Goal: Task Accomplishment & Management: Complete application form

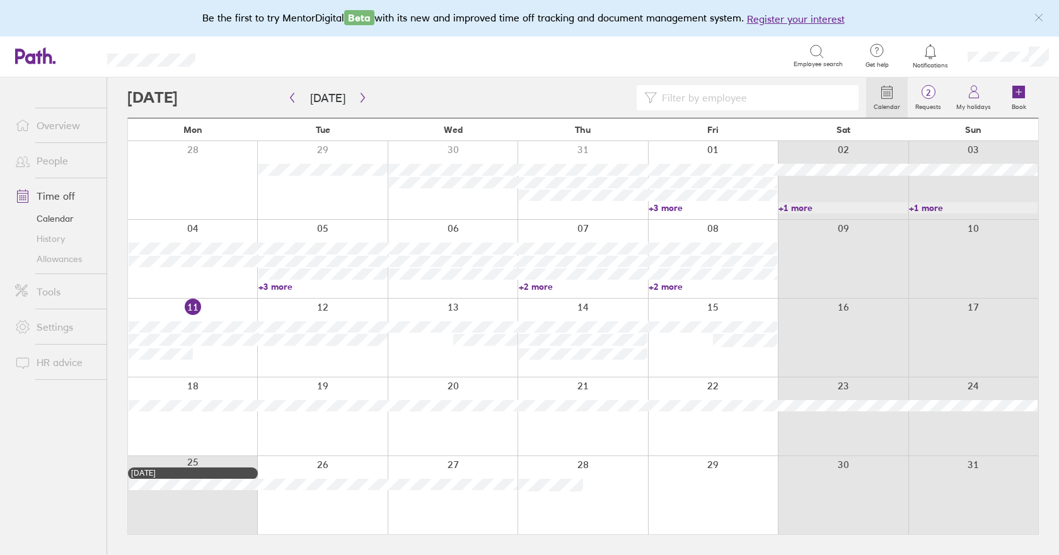
click at [284, 288] on link "+3 more" at bounding box center [322, 286] width 129 height 11
click at [464, 198] on div at bounding box center [453, 180] width 130 height 78
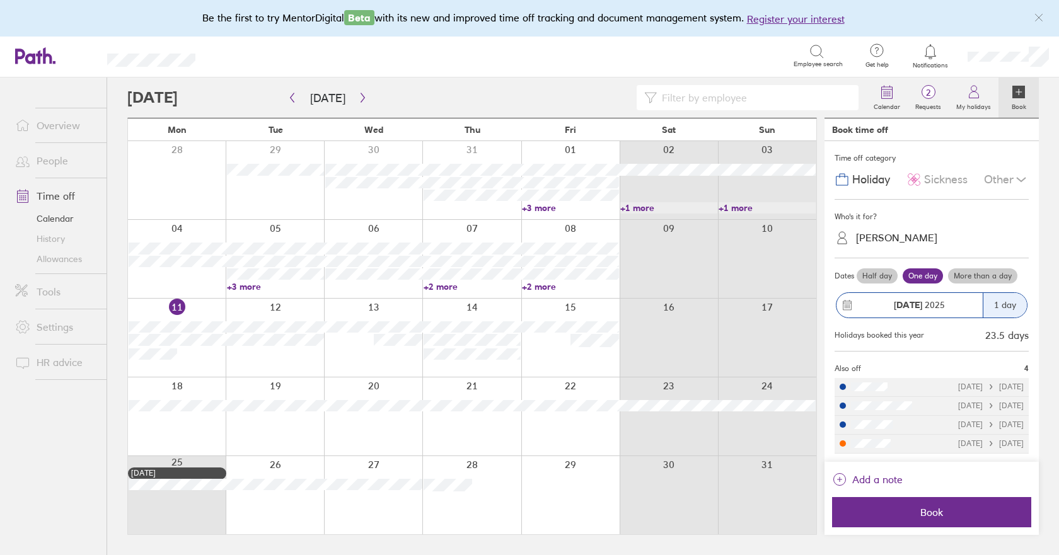
click at [431, 287] on link "+2 more" at bounding box center [472, 286] width 97 height 11
click at [554, 287] on link "+2 more" at bounding box center [570, 286] width 97 height 11
click at [281, 362] on div at bounding box center [275, 338] width 98 height 78
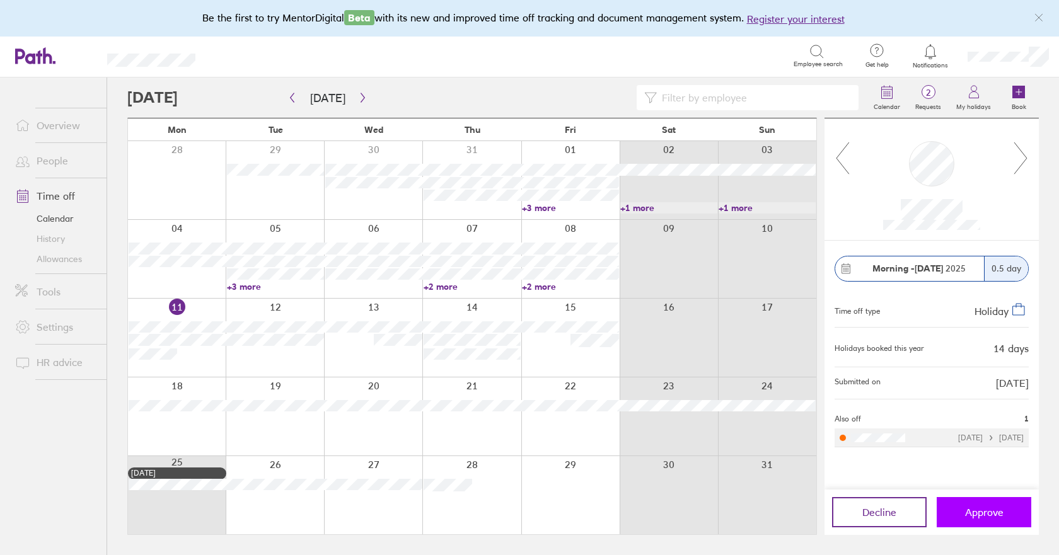
click at [946, 510] on button "Approve" at bounding box center [984, 512] width 95 height 30
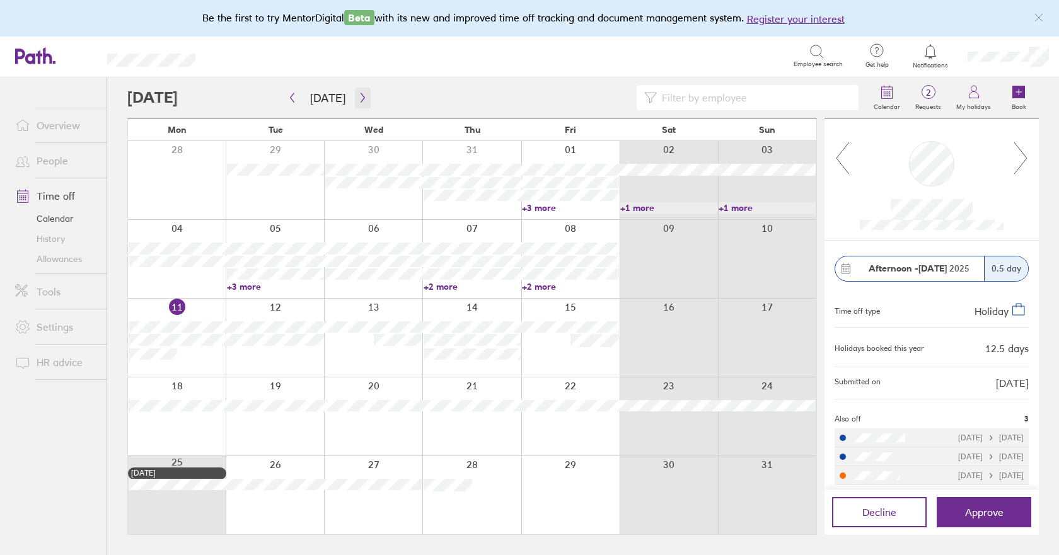
click at [363, 98] on icon "button" at bounding box center [362, 98] width 9 height 10
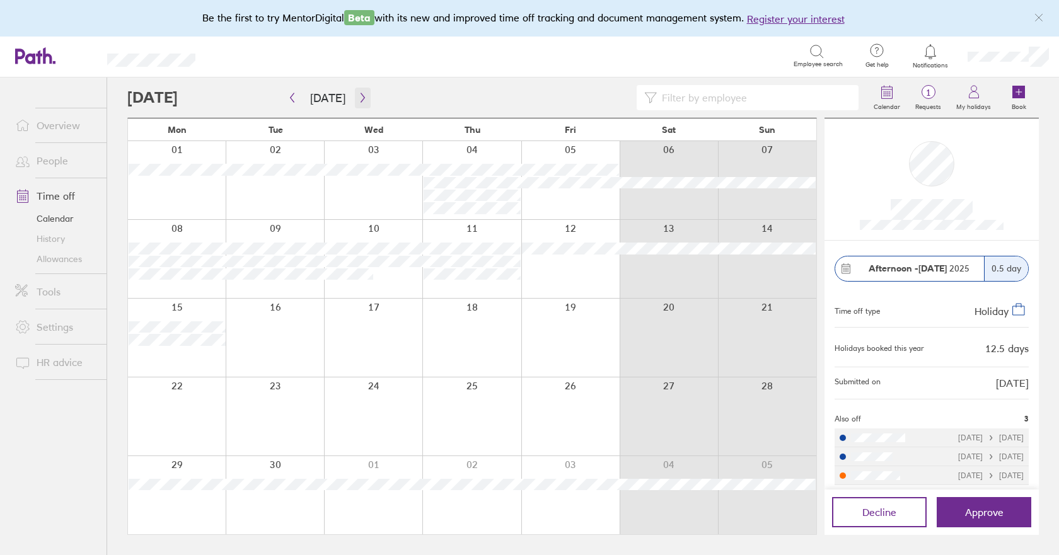
click at [360, 96] on icon "button" at bounding box center [362, 98] width 9 height 10
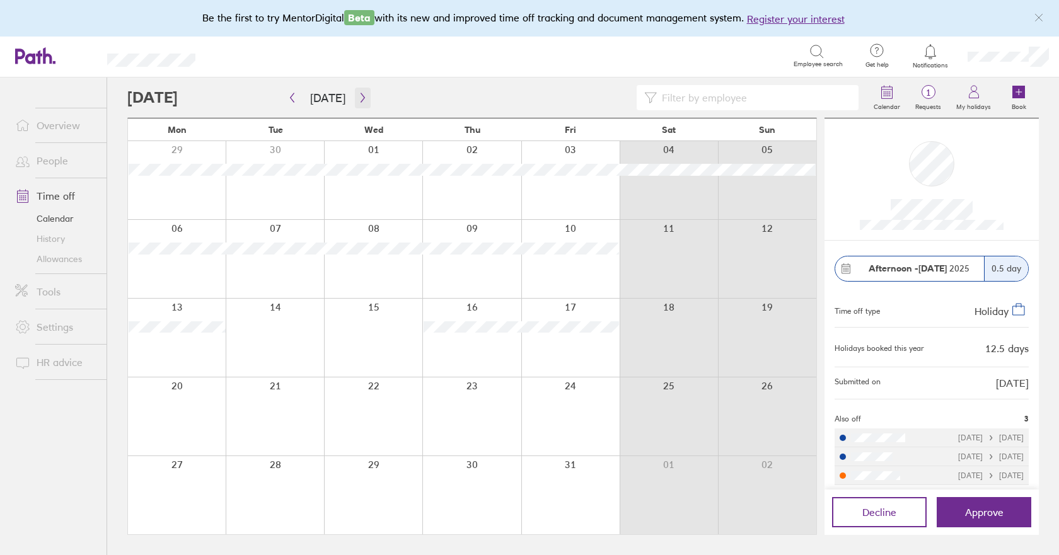
click at [360, 96] on icon "button" at bounding box center [362, 98] width 9 height 10
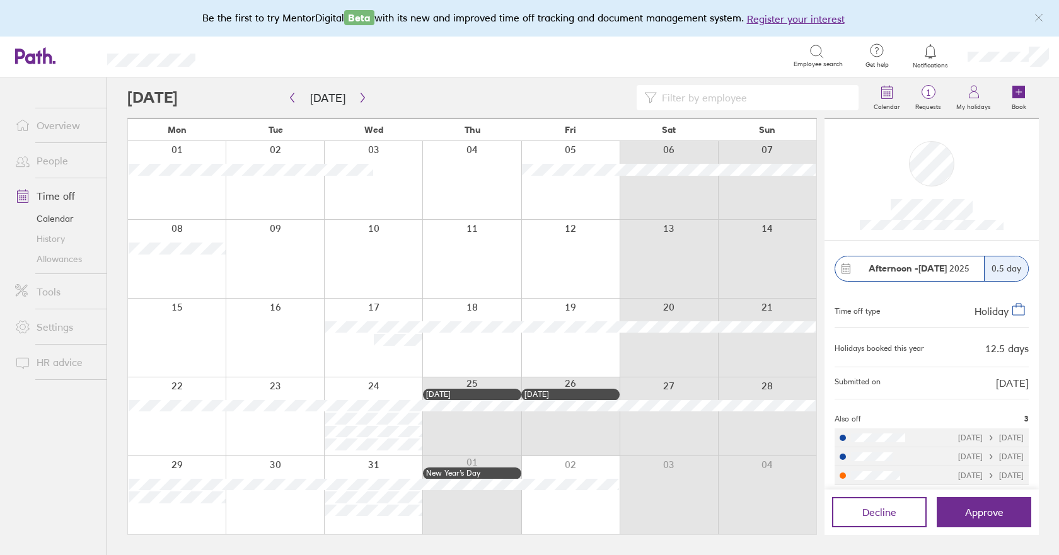
click at [61, 260] on link "Allowances" at bounding box center [55, 259] width 101 height 20
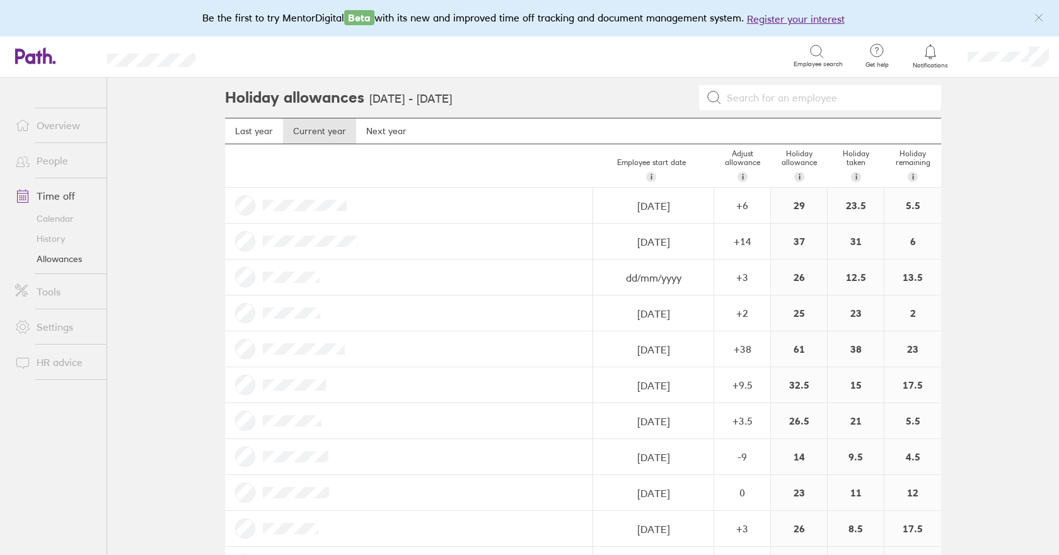
click at [47, 215] on link "Calendar" at bounding box center [55, 219] width 101 height 20
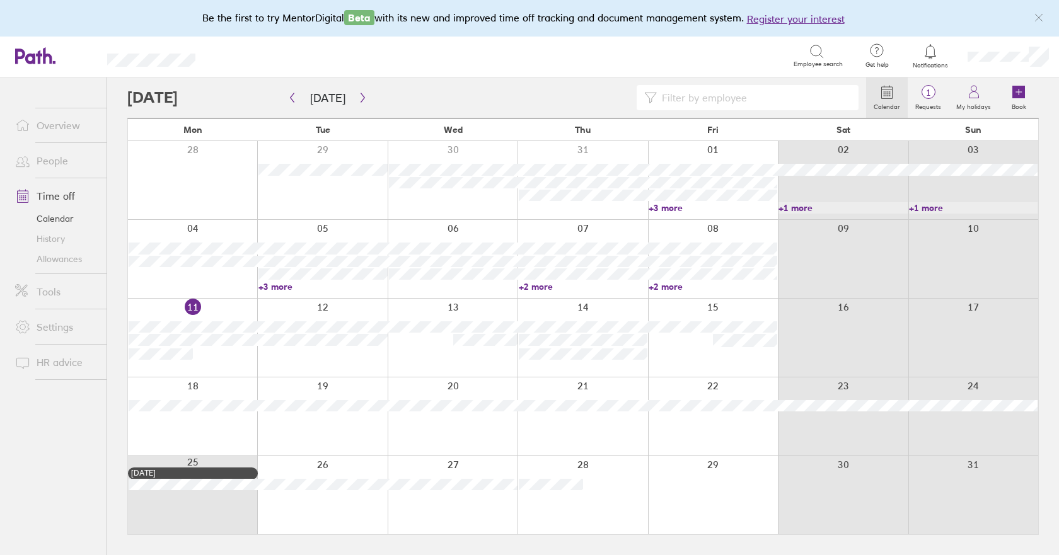
click at [1024, 98] on icon at bounding box center [1018, 92] width 13 height 13
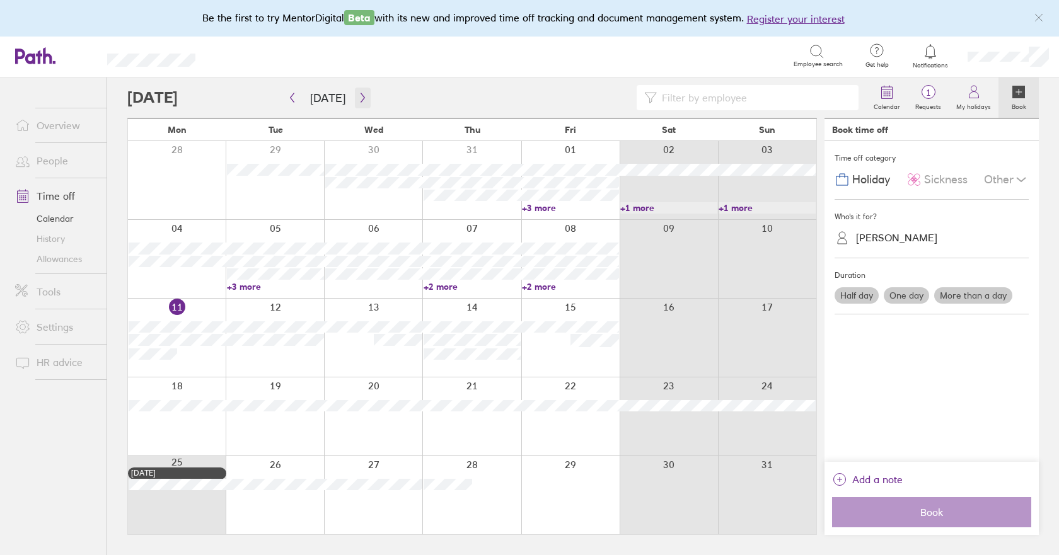
click at [358, 98] on icon "button" at bounding box center [362, 98] width 9 height 10
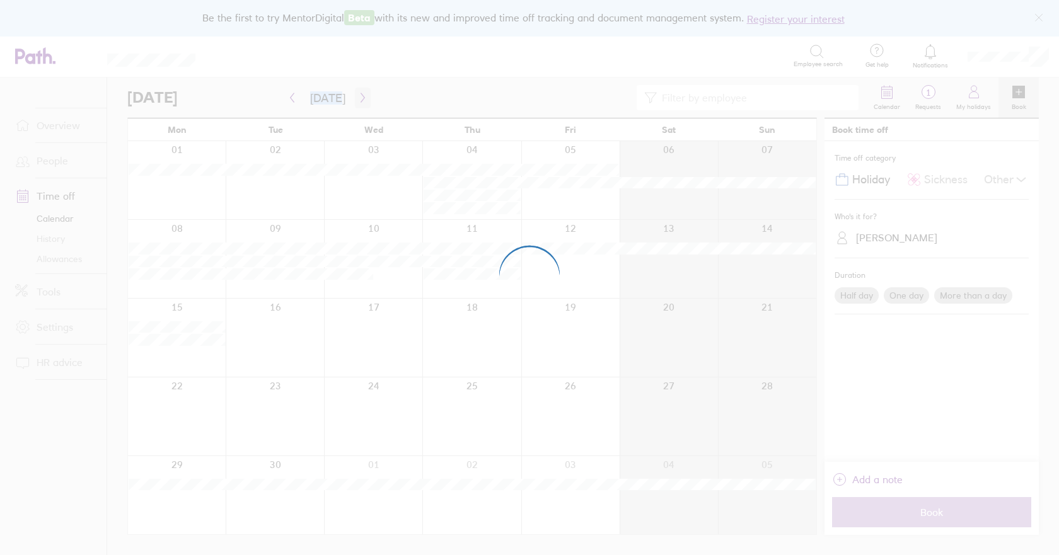
click at [358, 98] on div at bounding box center [529, 277] width 1059 height 555
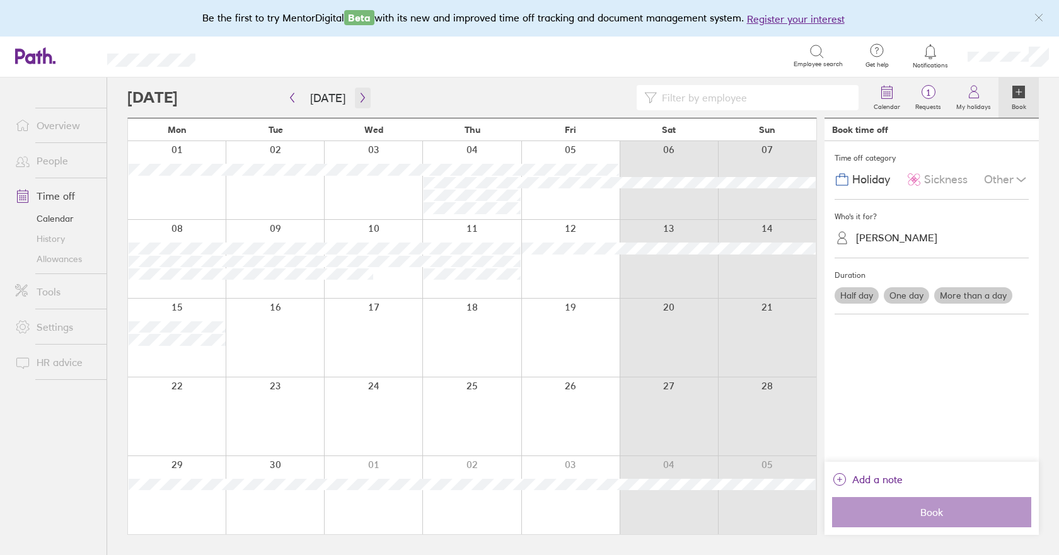
click at [358, 98] on icon "button" at bounding box center [362, 98] width 9 height 10
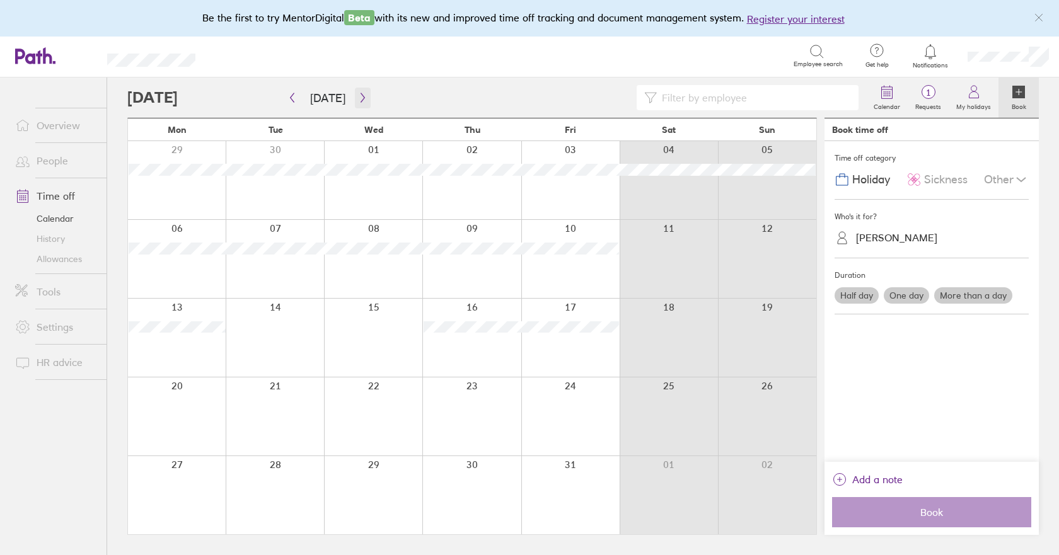
click at [358, 101] on icon "button" at bounding box center [362, 98] width 9 height 10
click at [359, 103] on button "button" at bounding box center [363, 98] width 16 height 21
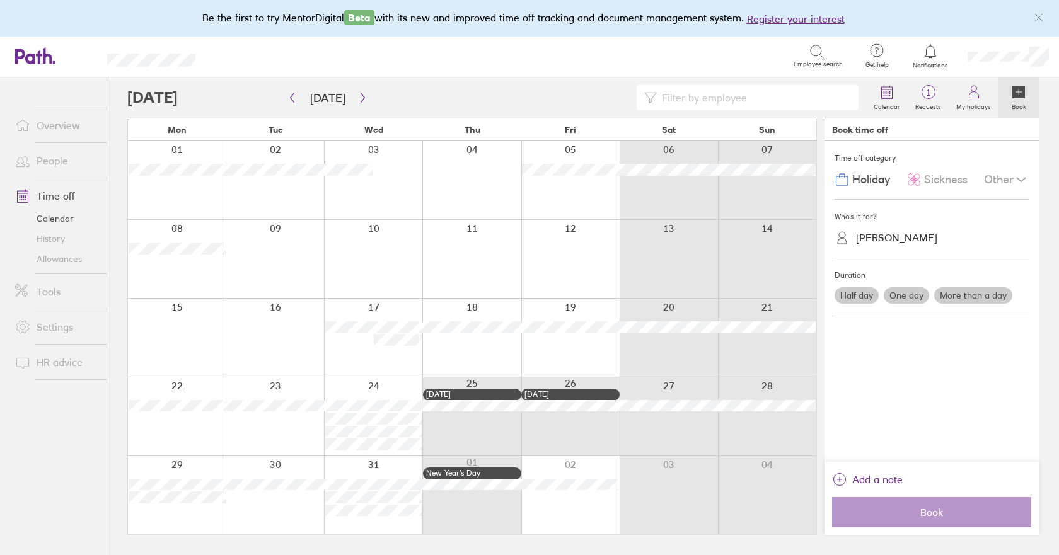
click at [174, 423] on div at bounding box center [177, 417] width 98 height 78
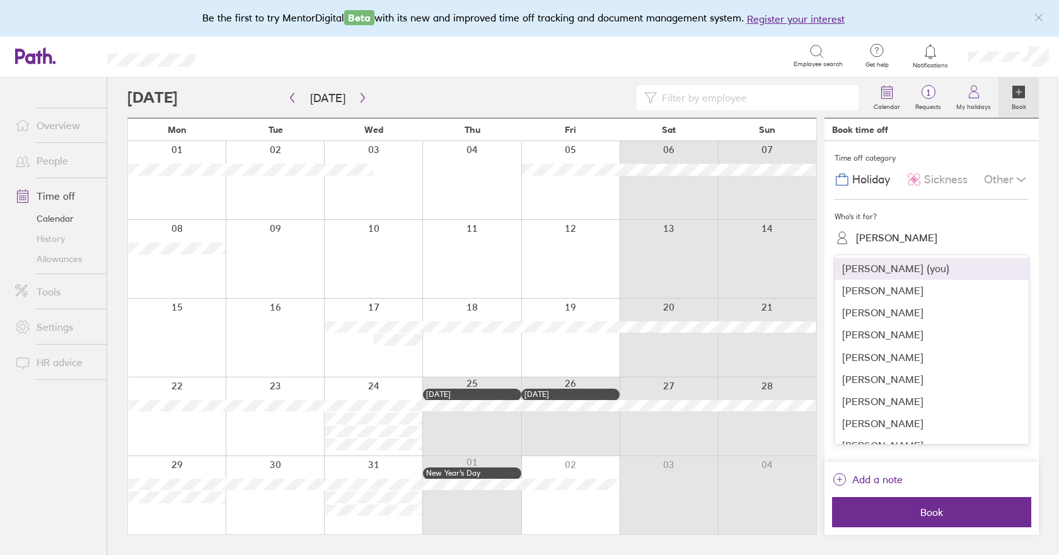
click at [864, 238] on div "[PERSON_NAME]" at bounding box center [896, 238] width 81 height 12
click at [864, 307] on div "[PERSON_NAME]" at bounding box center [931, 313] width 194 height 22
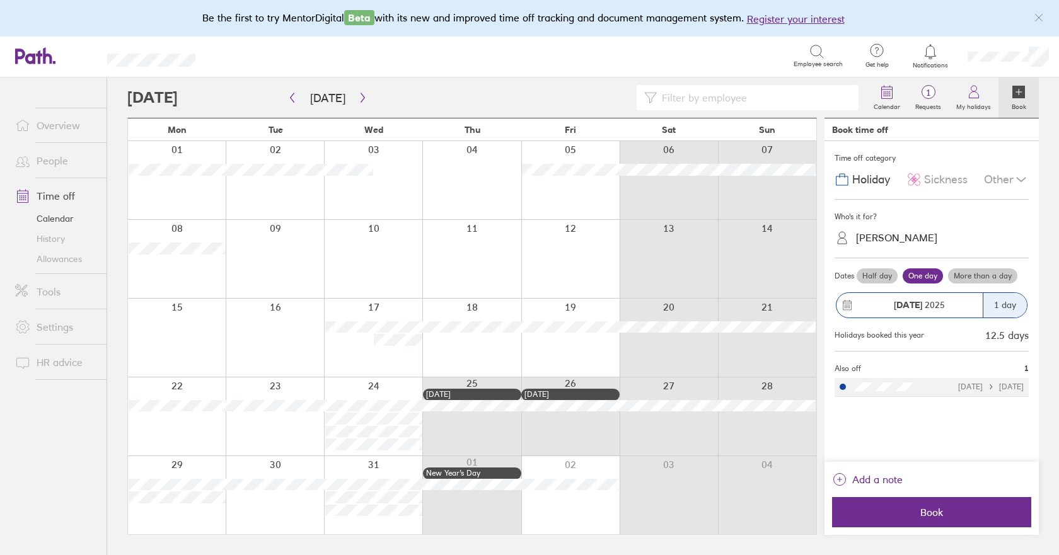
click at [975, 272] on label "More than a day" at bounding box center [982, 275] width 69 height 15
click at [0, 0] on input "More than a day" at bounding box center [0, 0] width 0 height 0
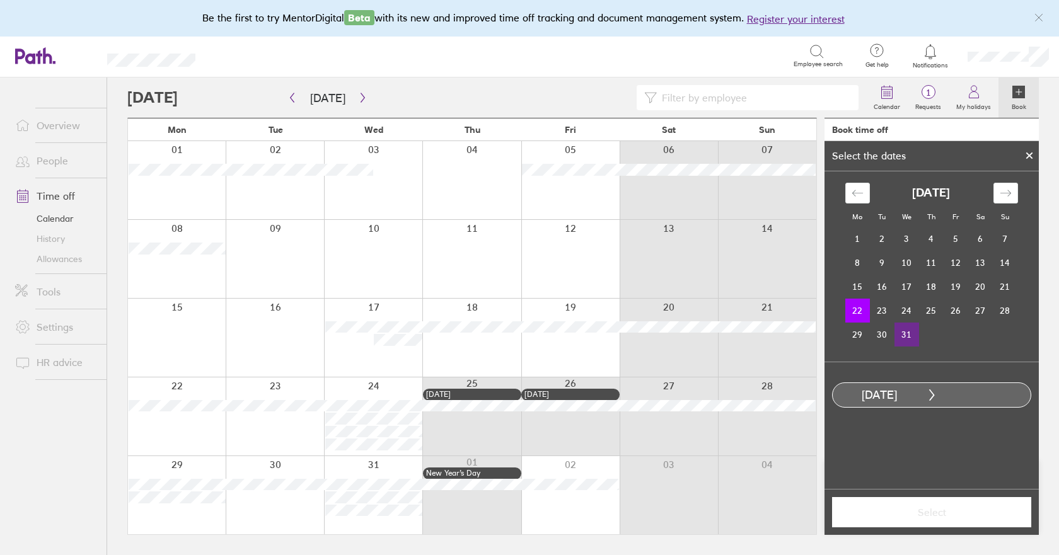
click at [906, 335] on td "31" at bounding box center [906, 335] width 25 height 24
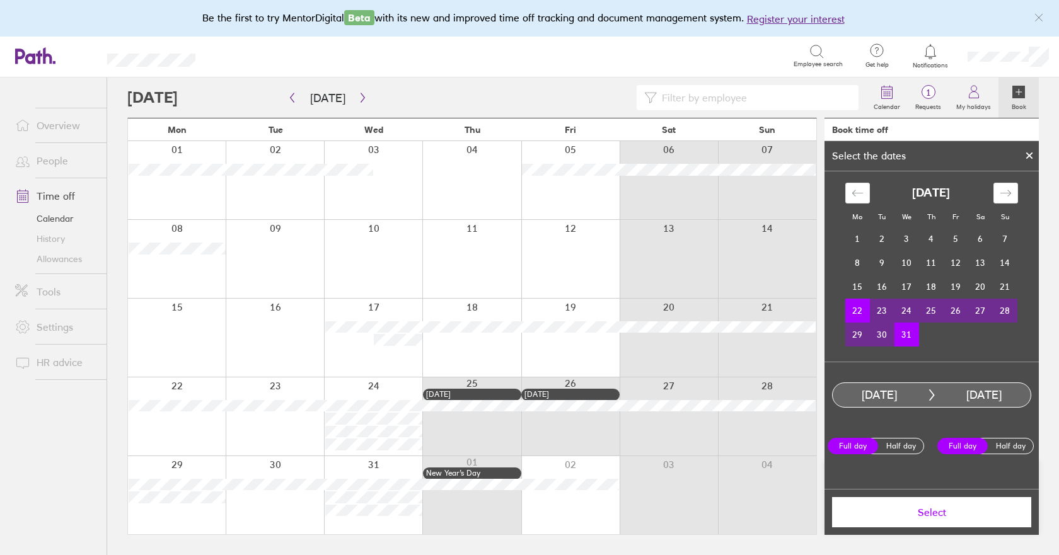
click at [925, 509] on span "Select" at bounding box center [932, 512] width 182 height 11
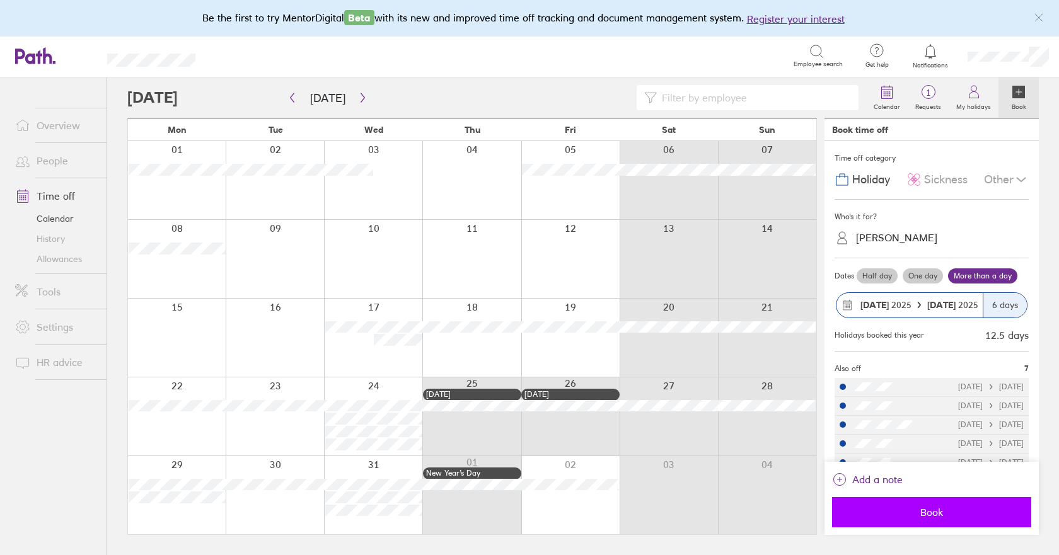
click at [933, 521] on button "Book" at bounding box center [931, 512] width 199 height 30
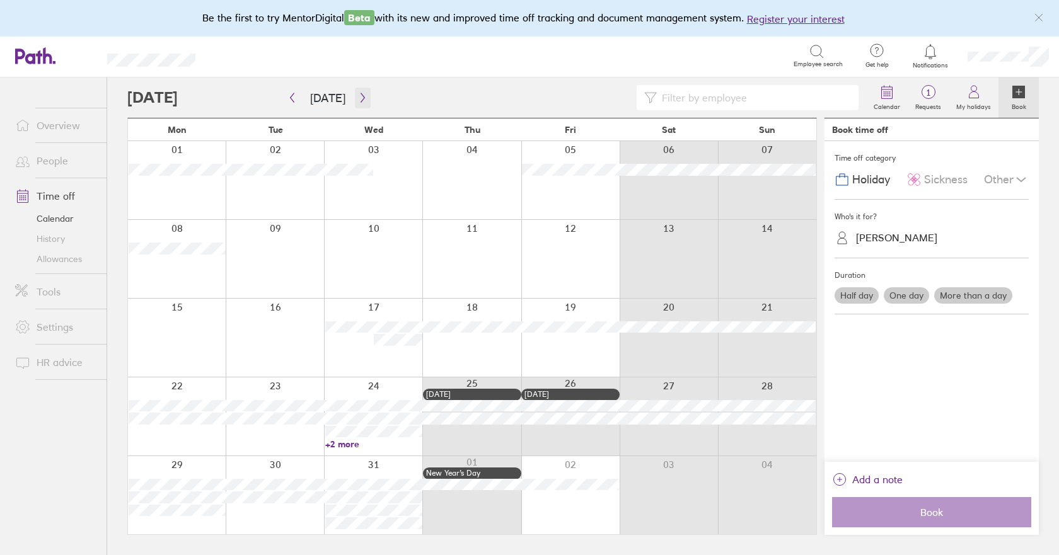
click at [361, 104] on button "button" at bounding box center [363, 98] width 16 height 21
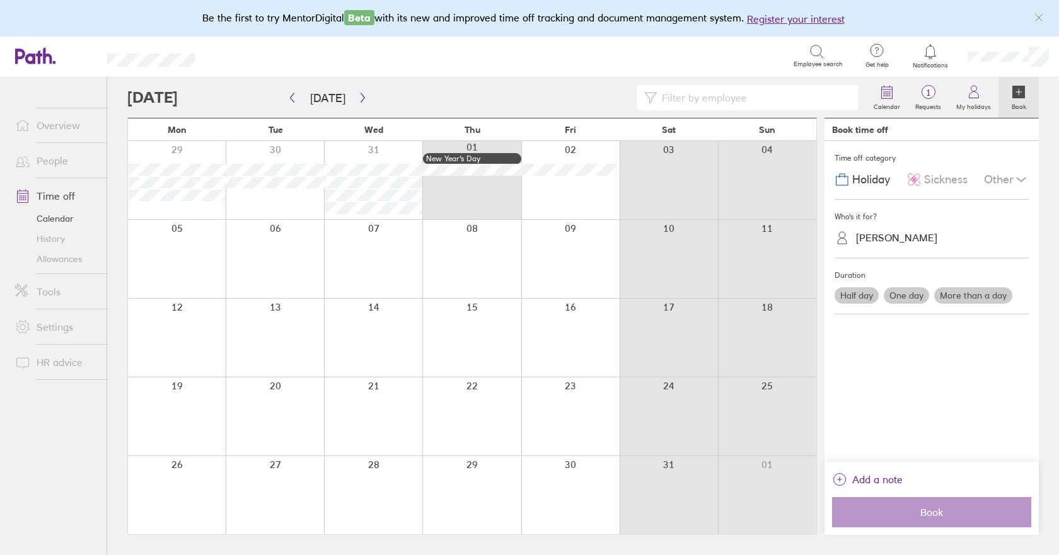
click at [557, 189] on div at bounding box center [570, 180] width 98 height 78
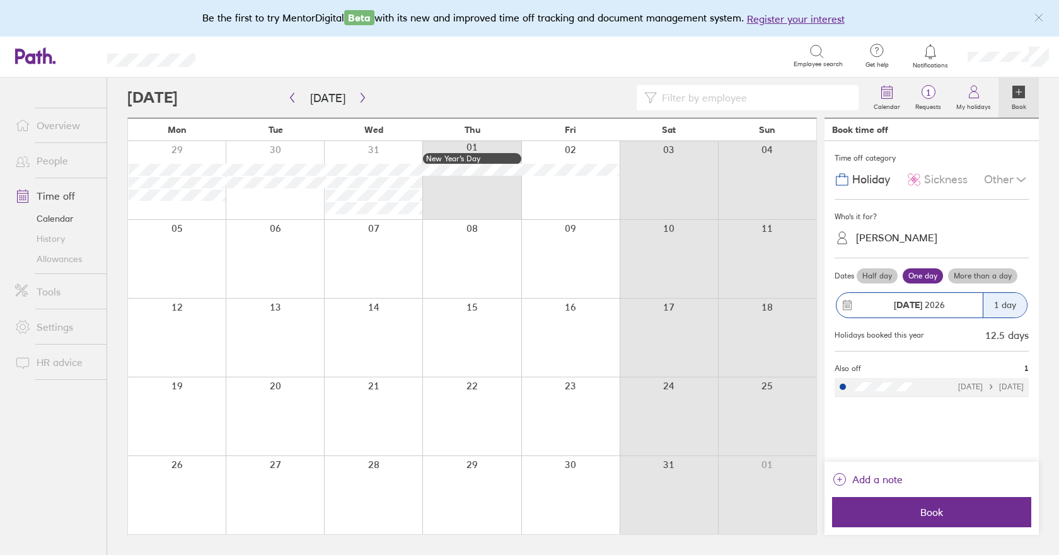
click at [978, 276] on label "More than a day" at bounding box center [982, 275] width 69 height 15
click at [0, 0] on input "More than a day" at bounding box center [0, 0] width 0 height 0
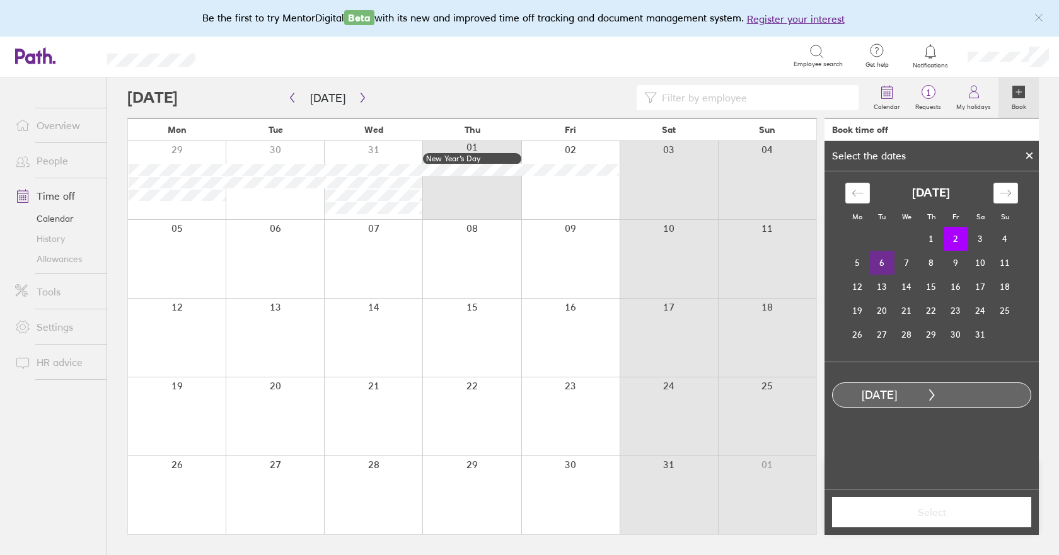
click at [887, 264] on td "6" at bounding box center [882, 263] width 25 height 24
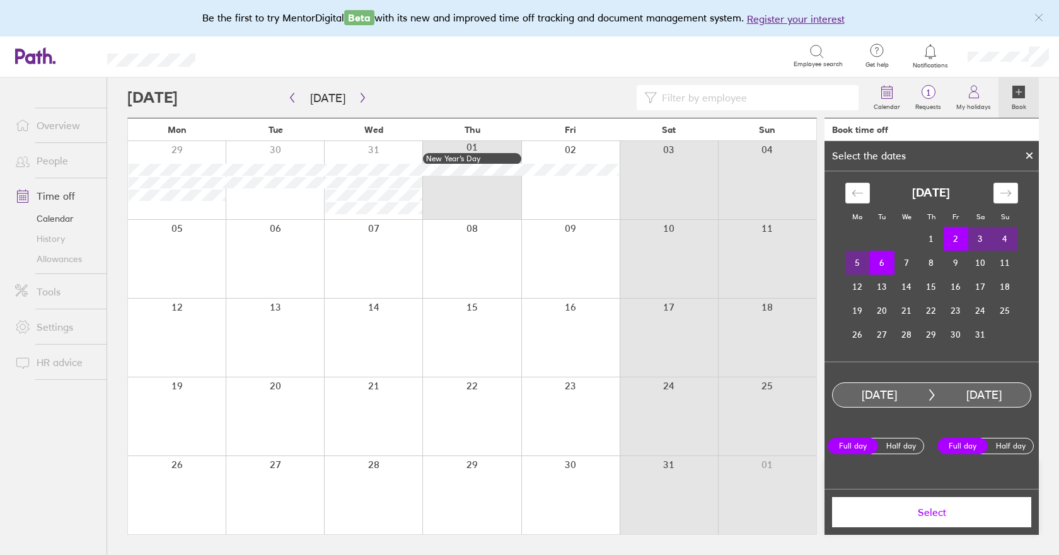
click at [941, 519] on button "Select" at bounding box center [931, 512] width 199 height 30
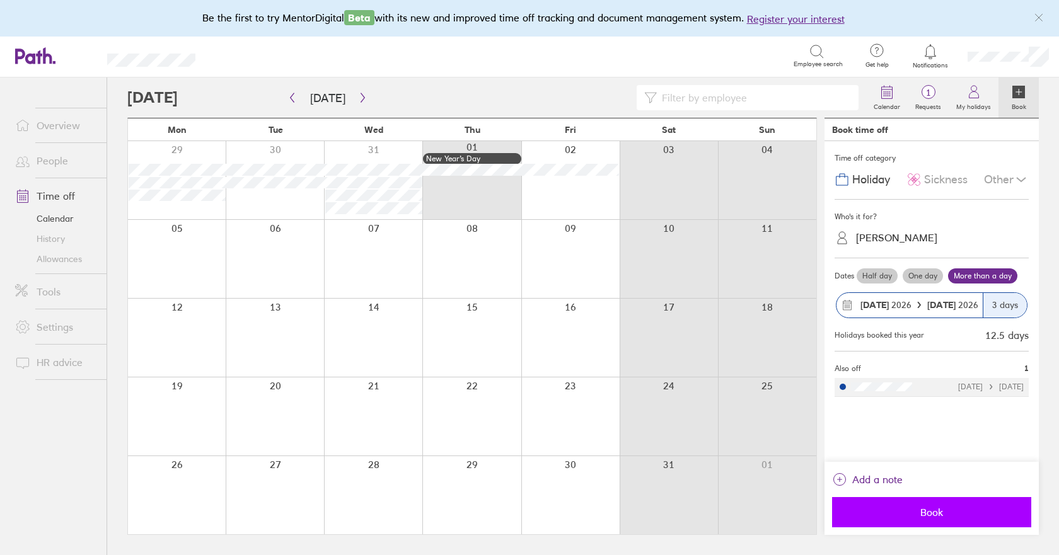
click at [940, 518] on span "Book" at bounding box center [932, 512] width 182 height 11
